Goal: Participate in discussion: Engage in conversation with other users on a specific topic

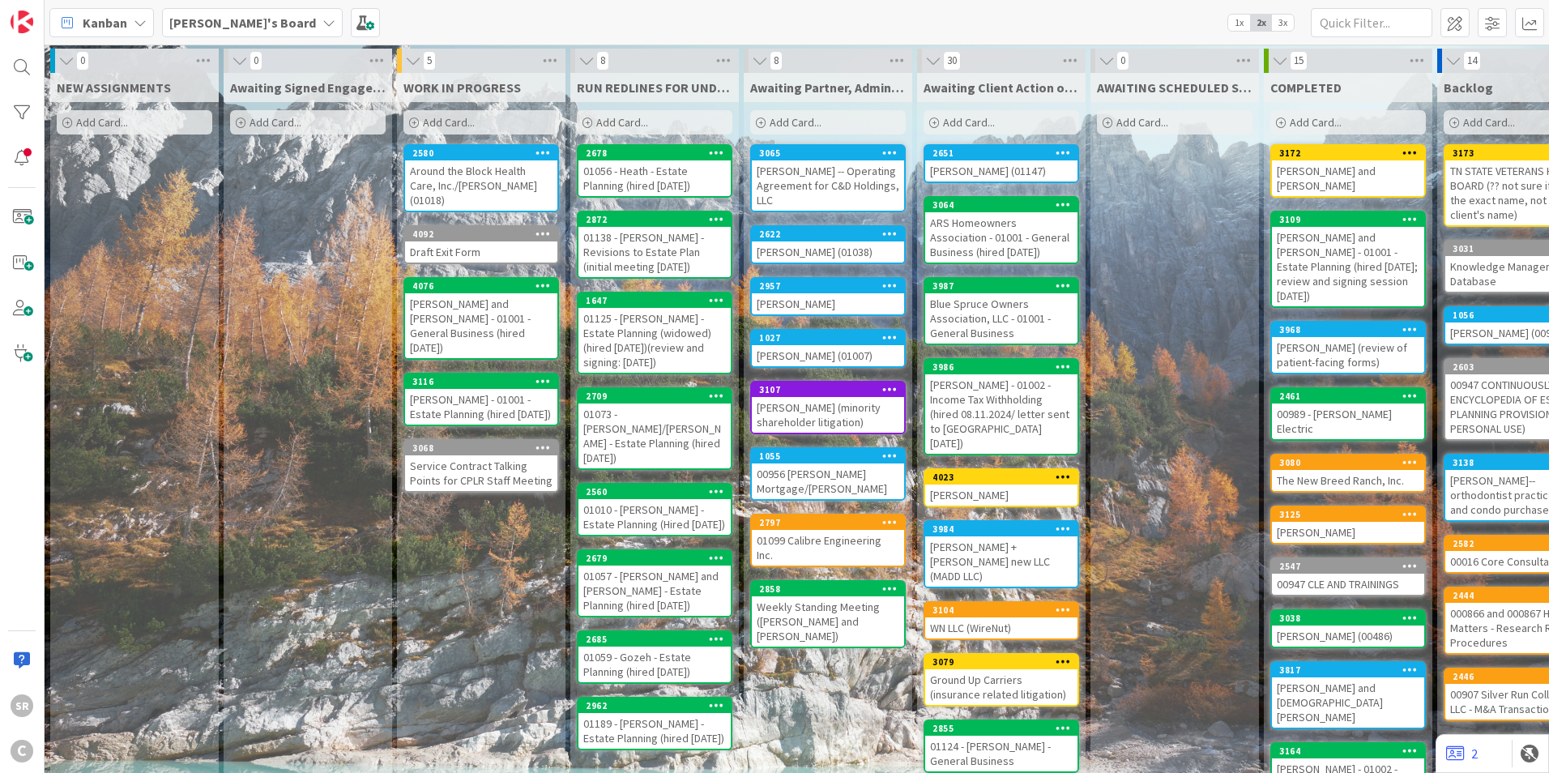
click at [519, 389] on div "[PERSON_NAME] - 01001 - Estate Planning (hired [DATE])" at bounding box center [481, 407] width 152 height 36
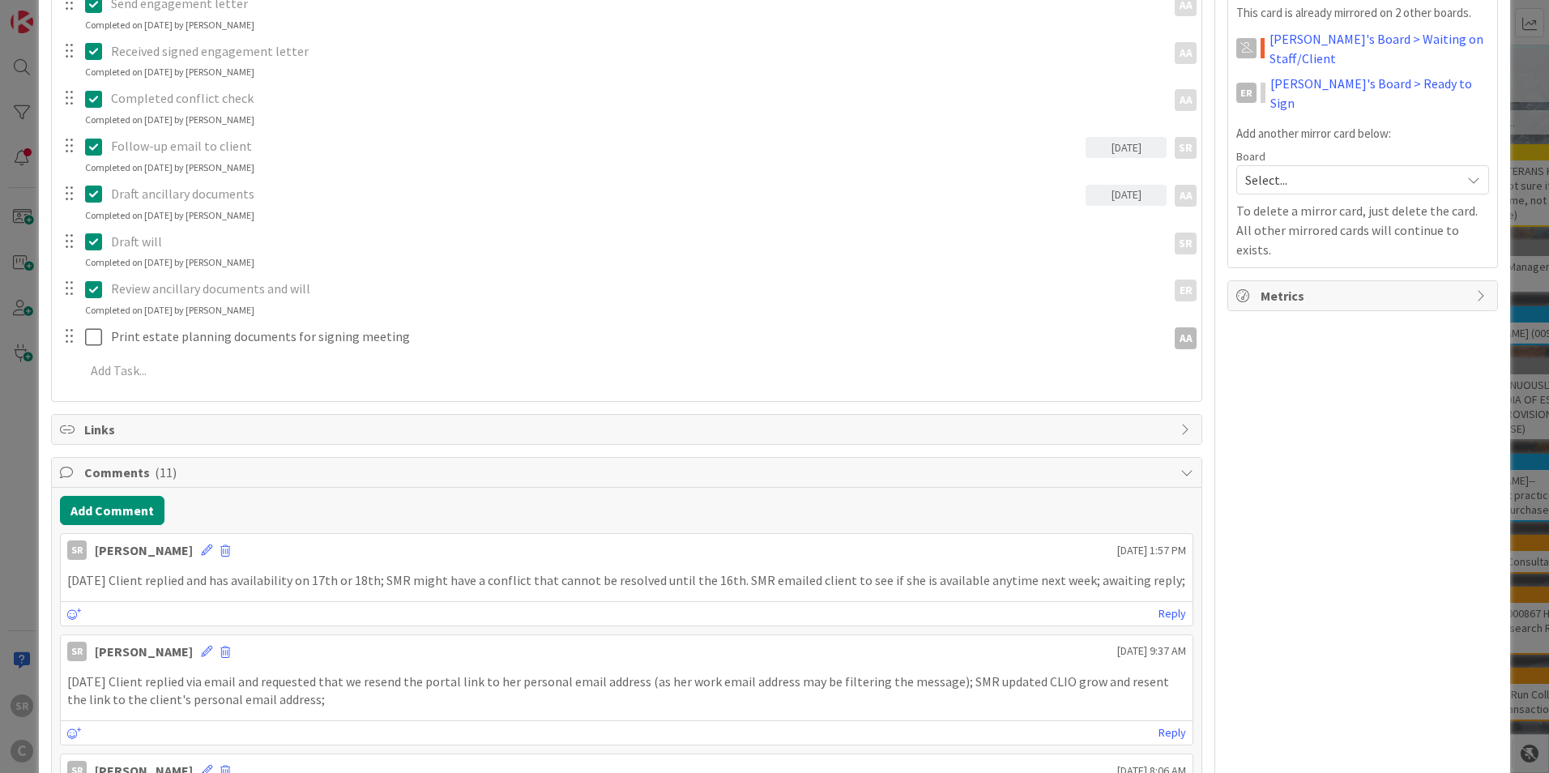
scroll to position [391, 0]
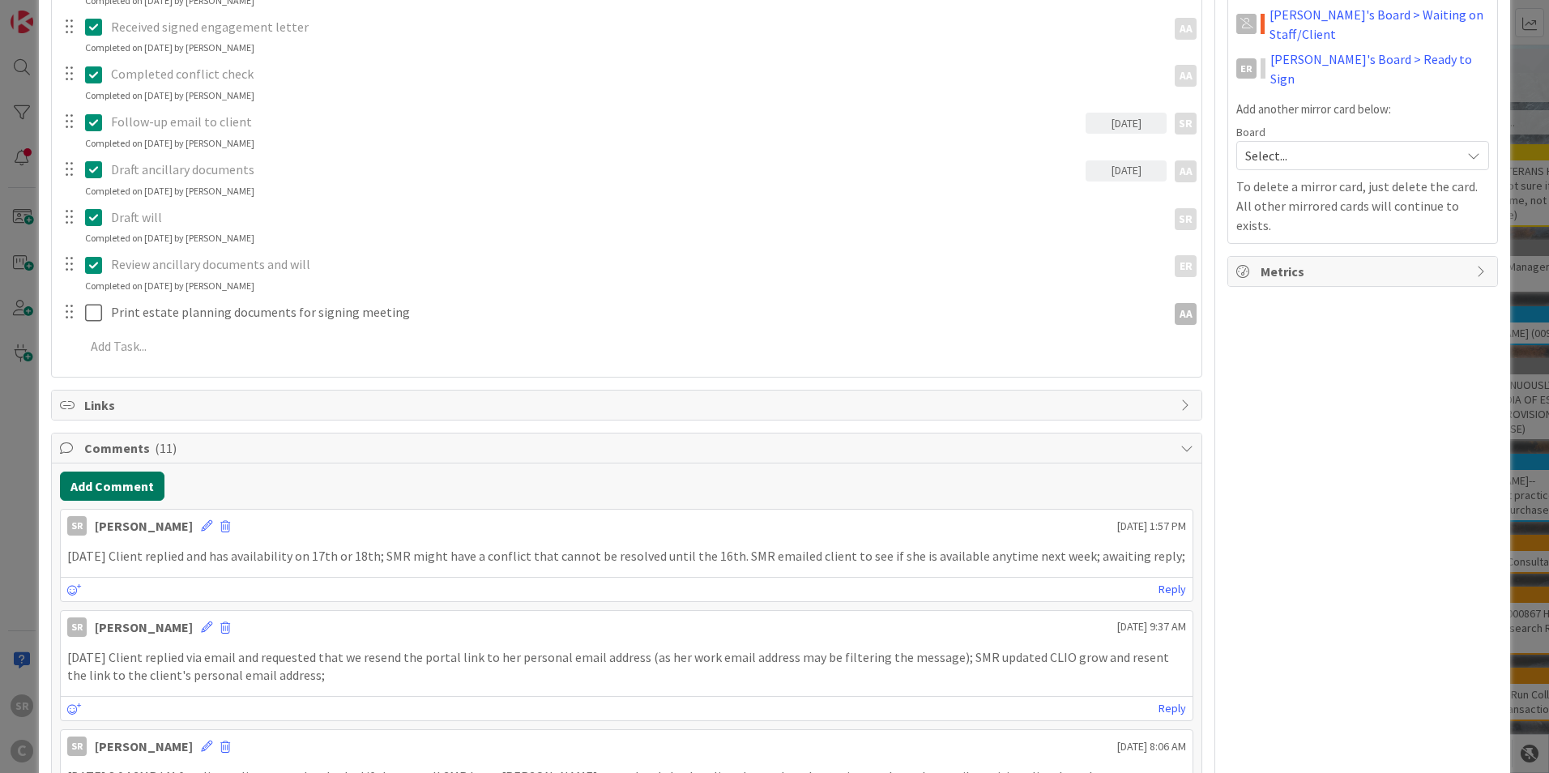
click at [129, 486] on button "Add Comment" at bounding box center [112, 486] width 105 height 29
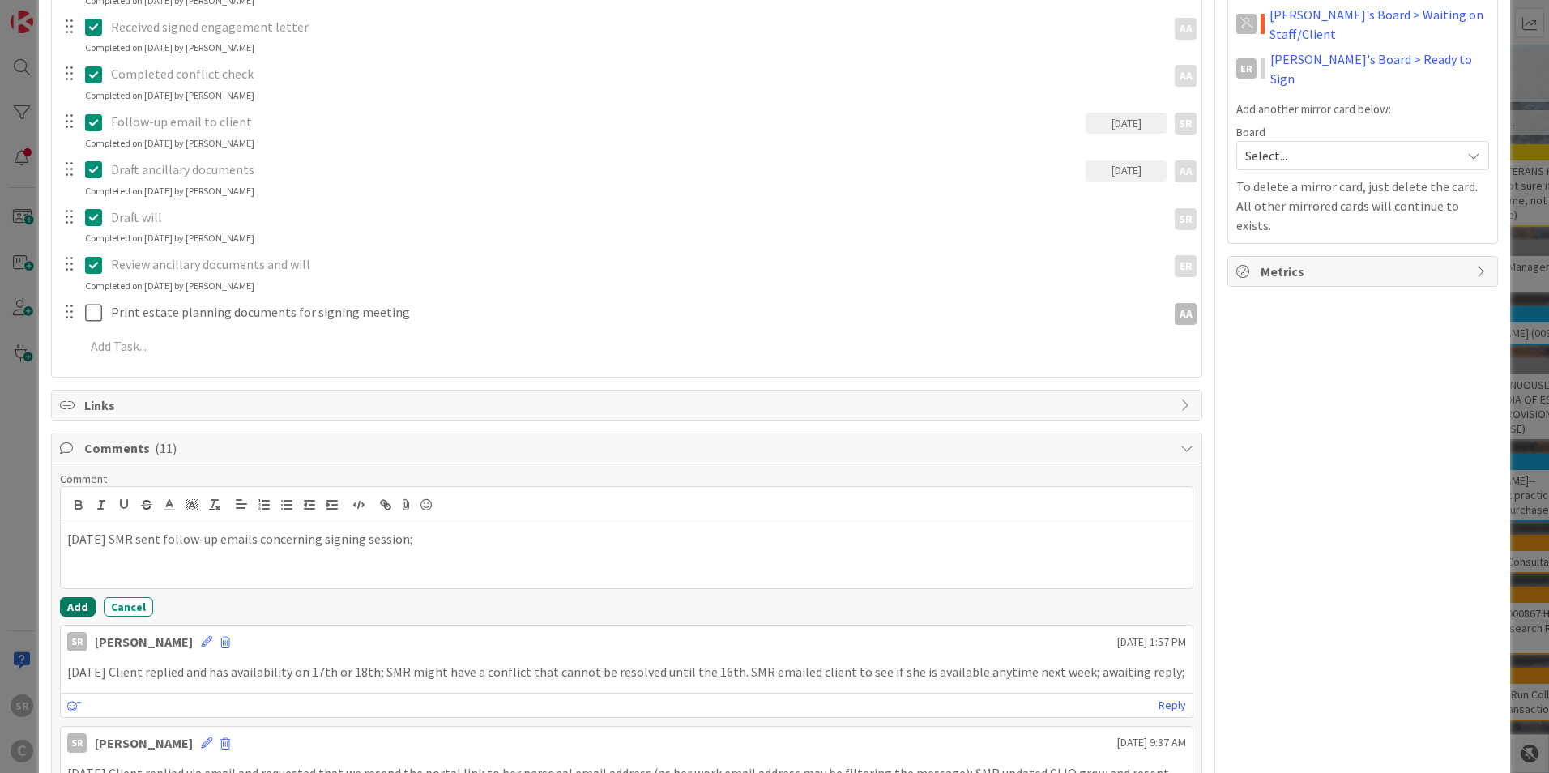
click at [72, 610] on button "Add" at bounding box center [78, 606] width 36 height 19
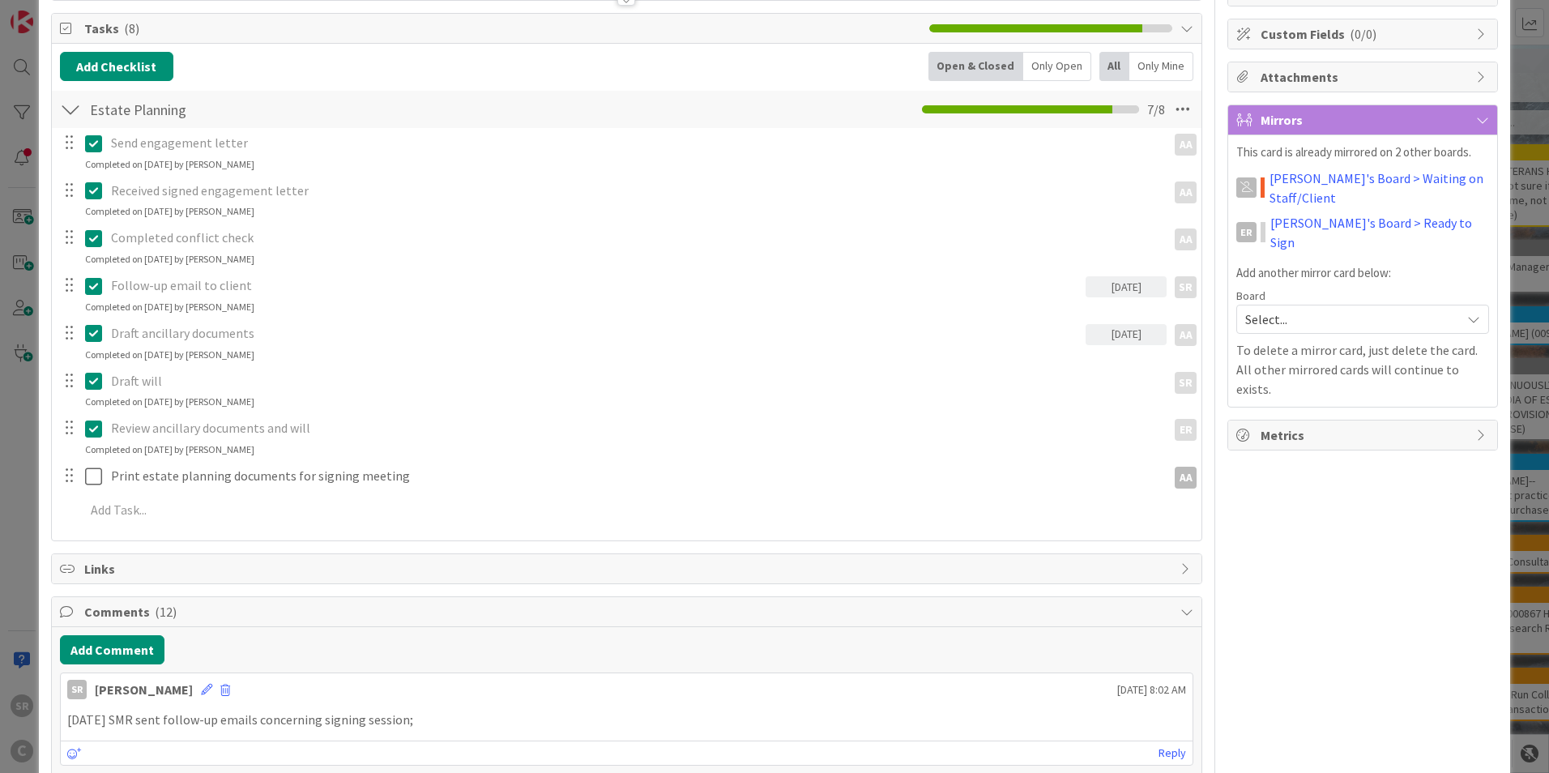
scroll to position [0, 0]
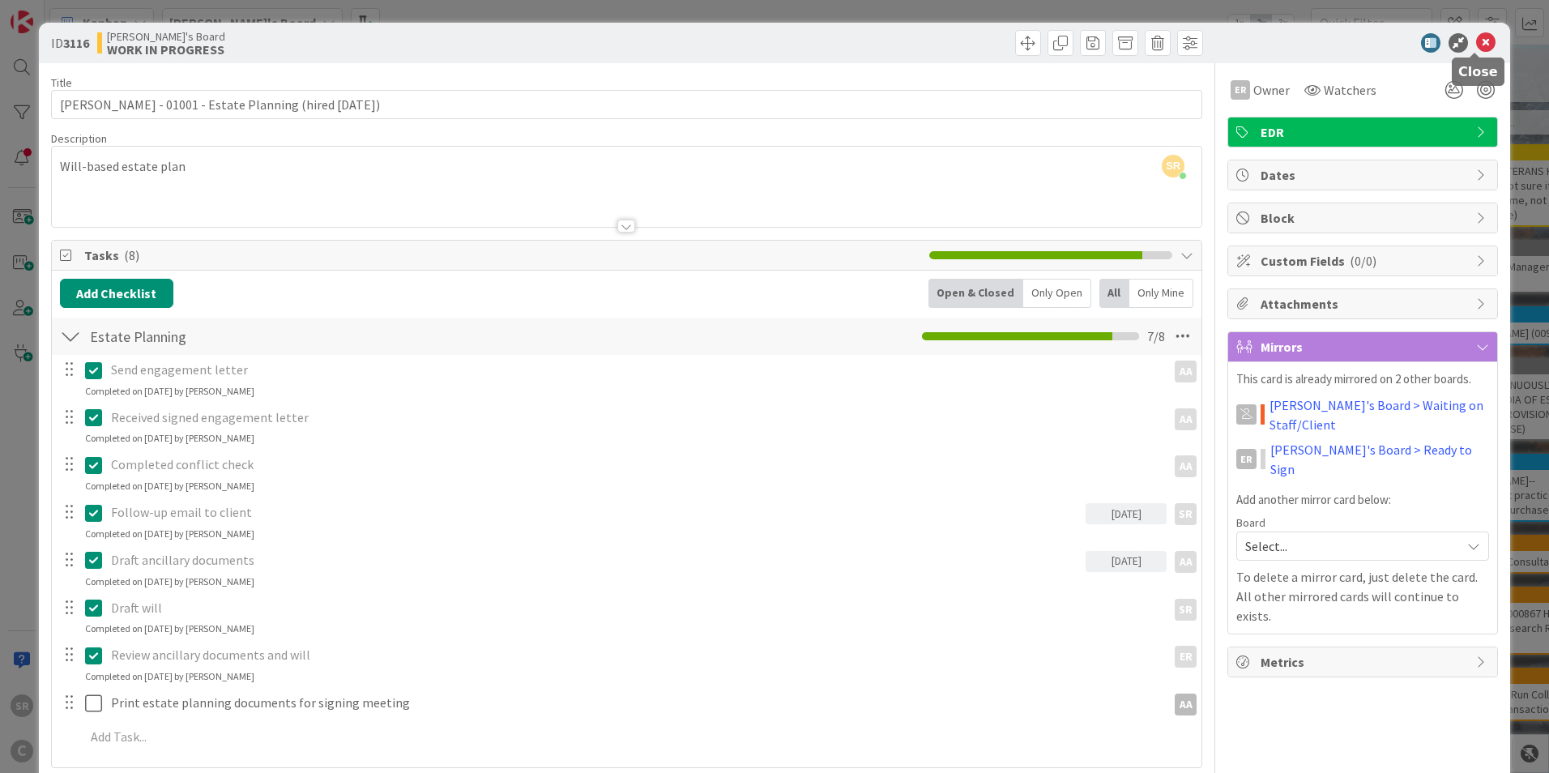
click at [1476, 34] on icon at bounding box center [1485, 42] width 19 height 19
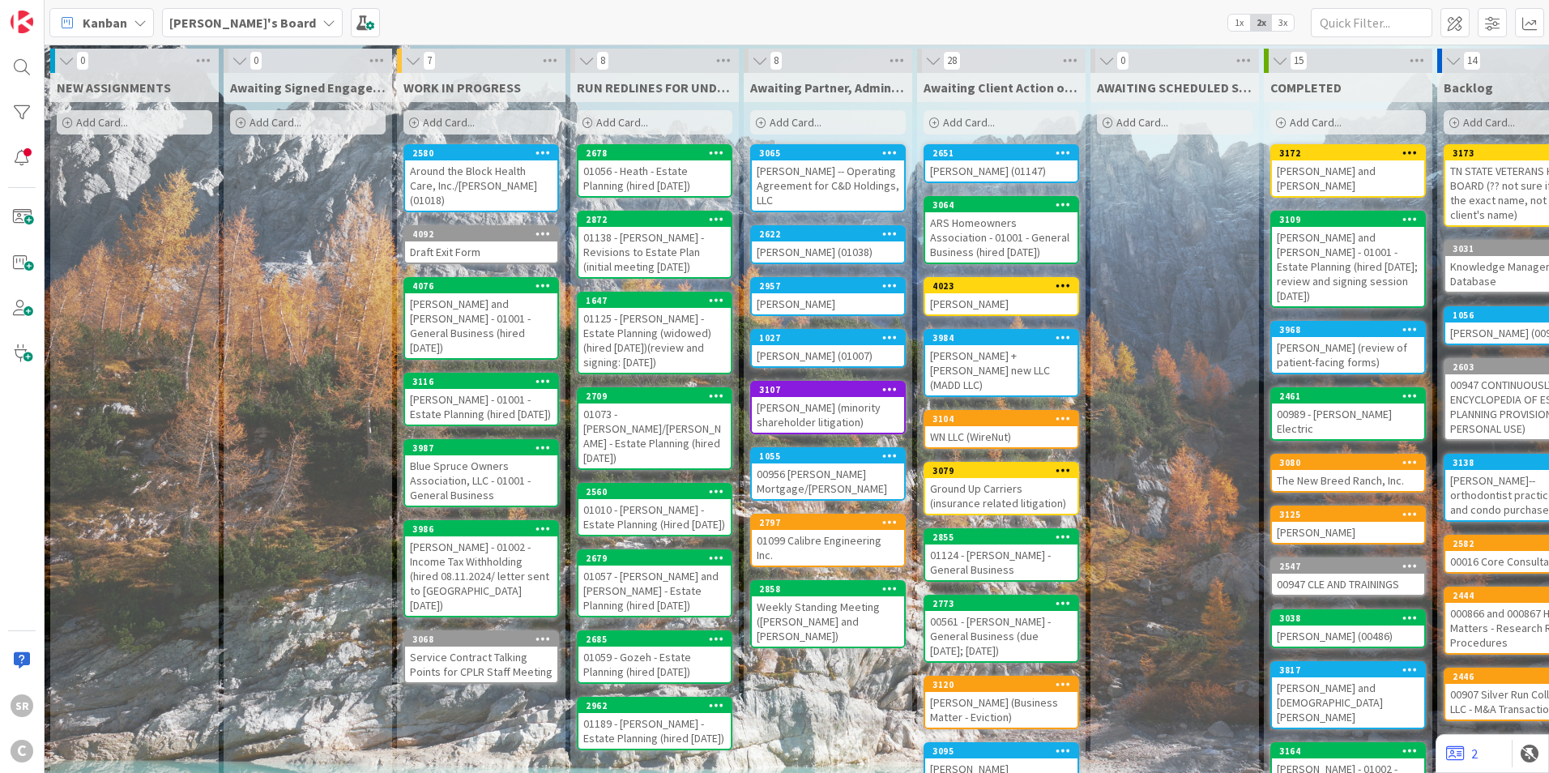
click at [984, 555] on div "01124 - [PERSON_NAME] - General Business" at bounding box center [1001, 563] width 152 height 36
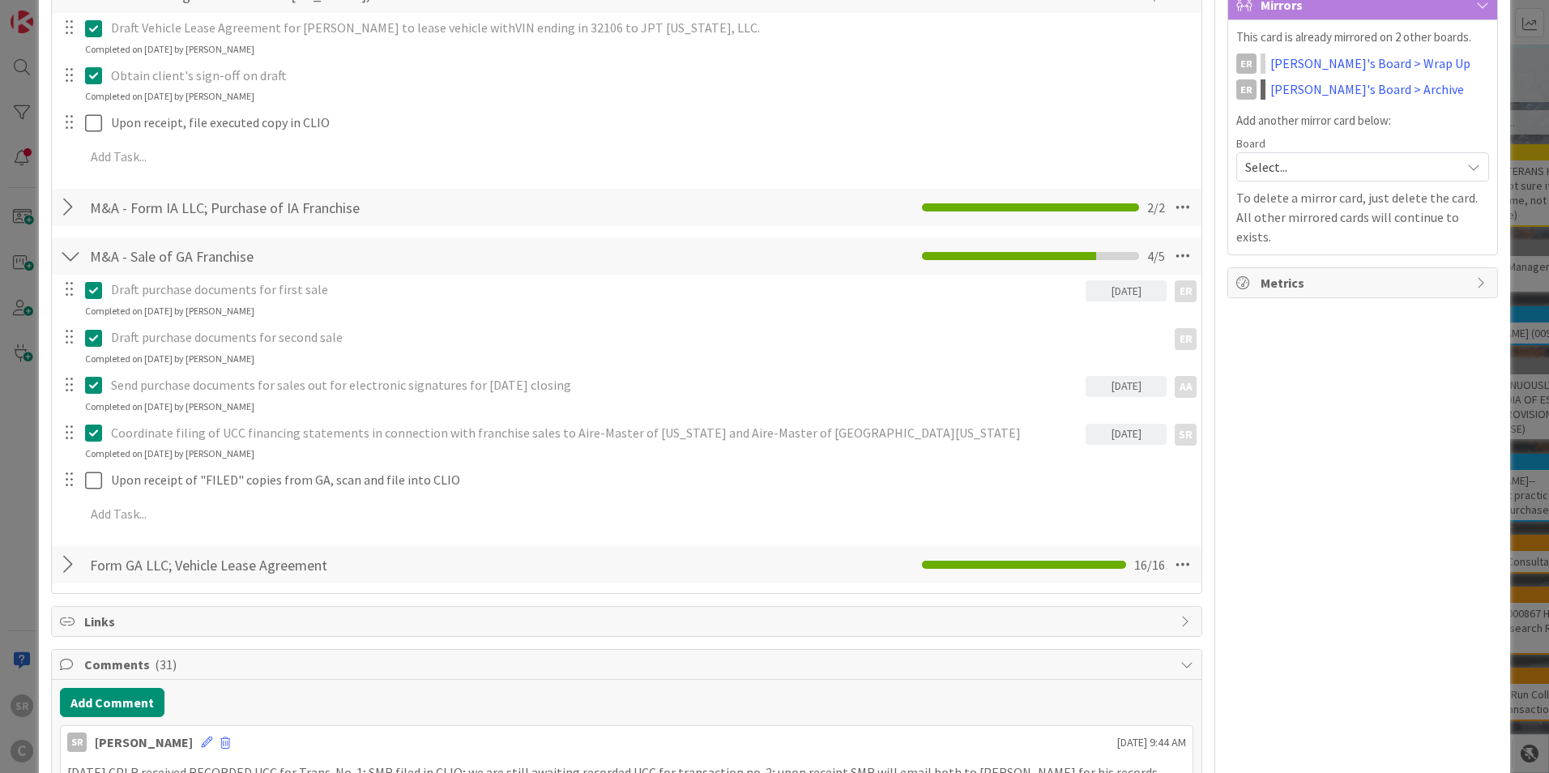
scroll to position [347, 0]
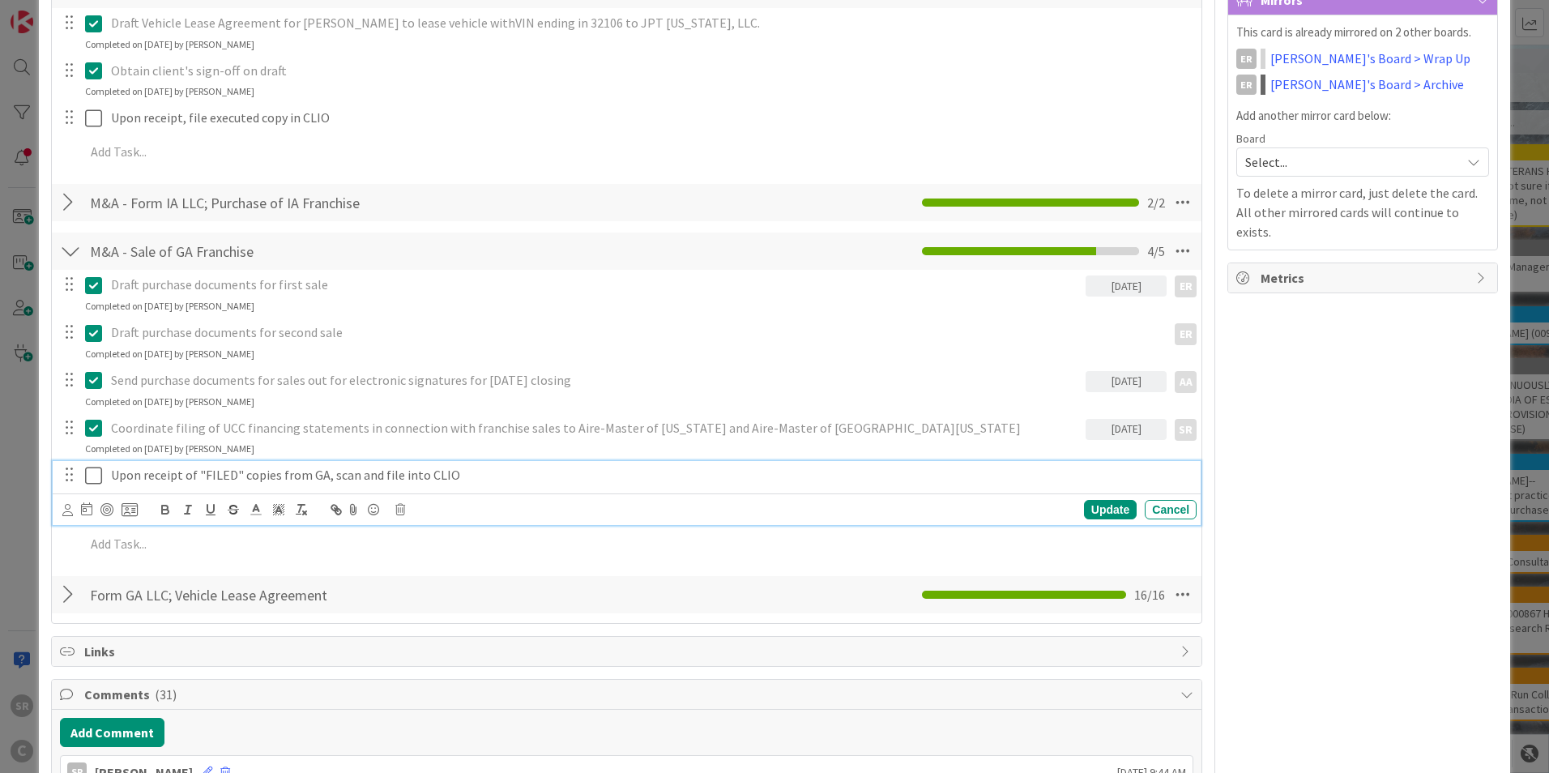
click at [92, 480] on icon at bounding box center [93, 475] width 17 height 19
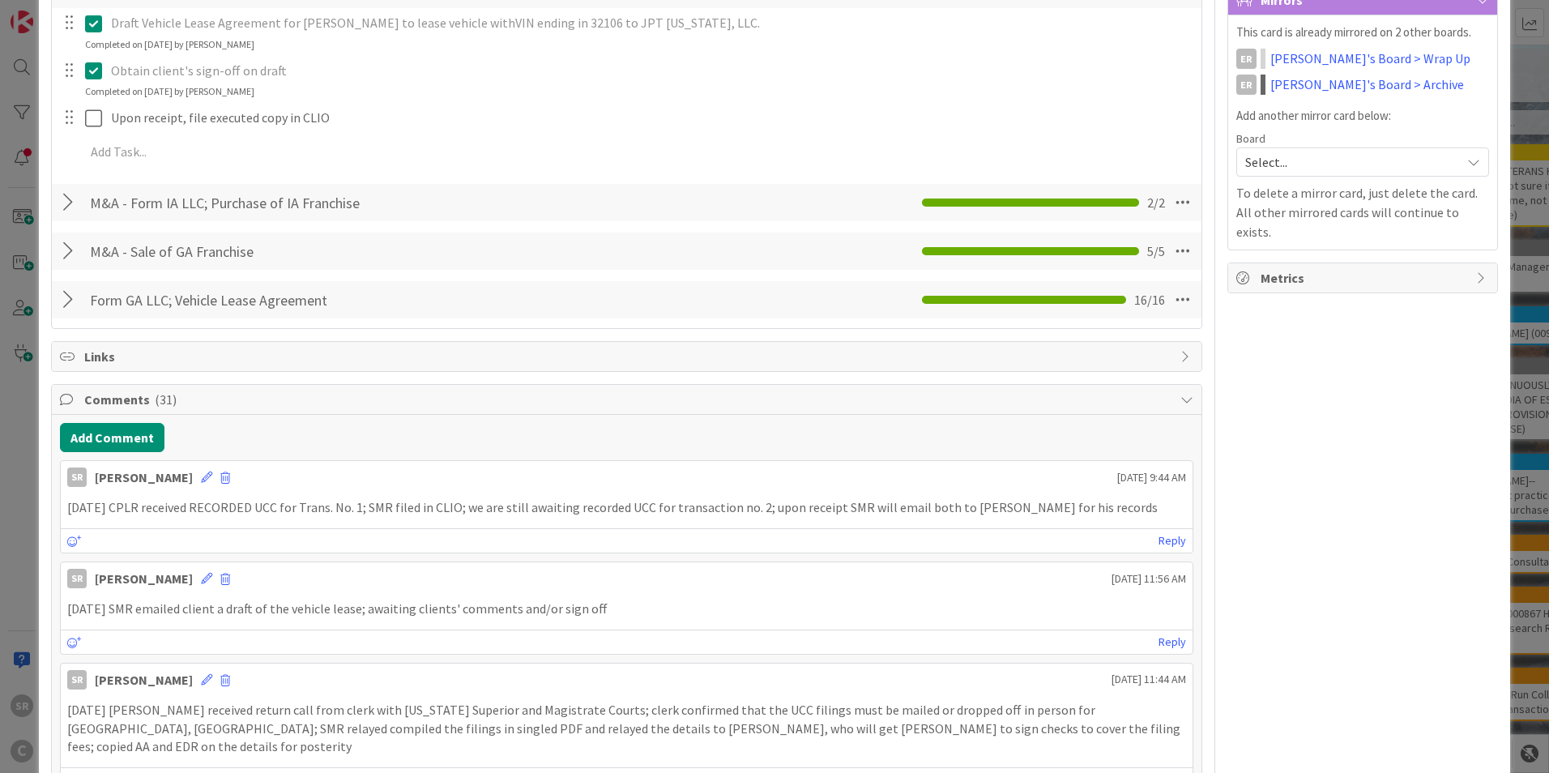
scroll to position [0, 0]
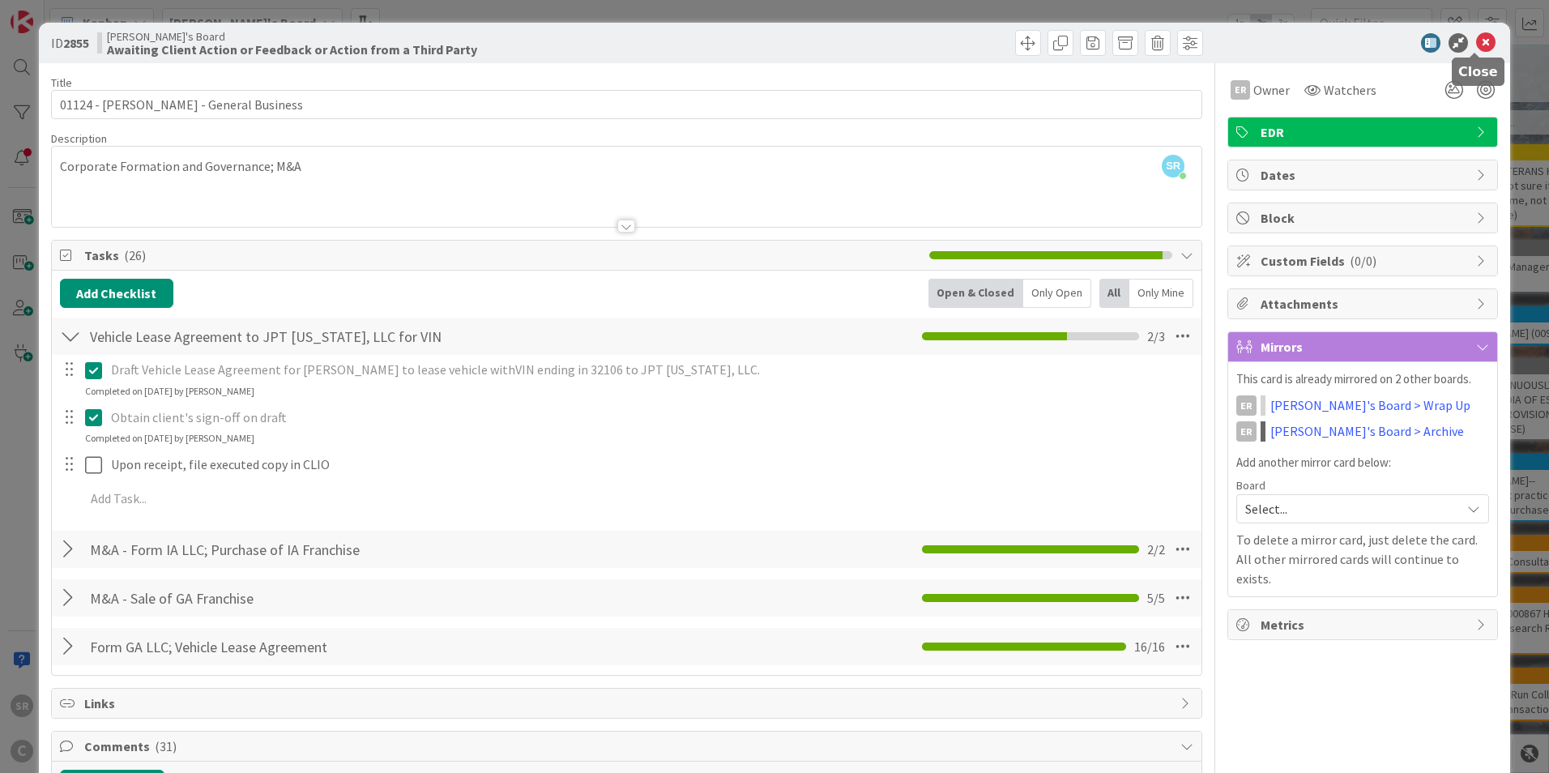
click at [1476, 41] on icon at bounding box center [1485, 42] width 19 height 19
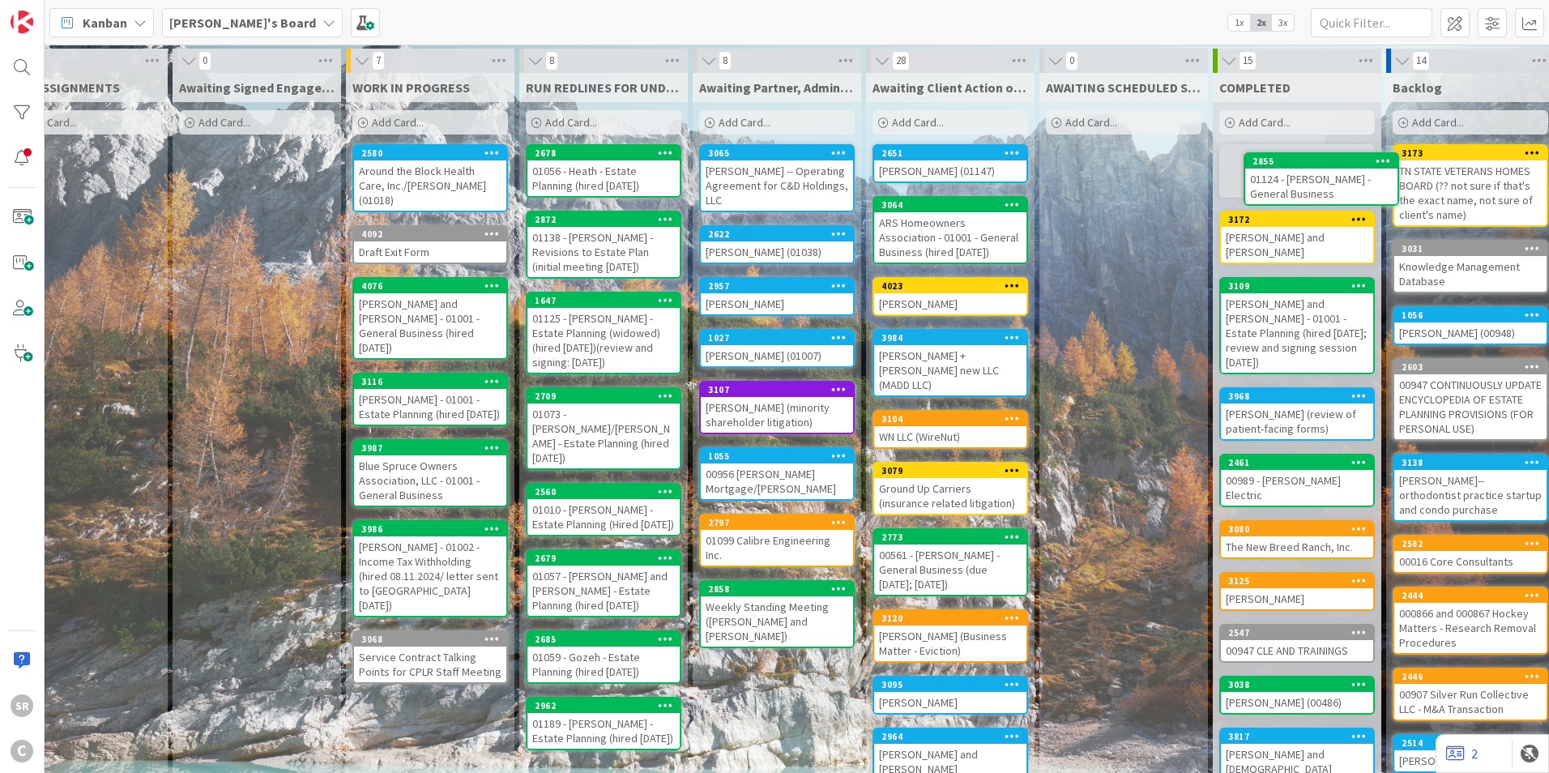
scroll to position [0, 61]
